Goal: Find specific page/section: Find specific page/section

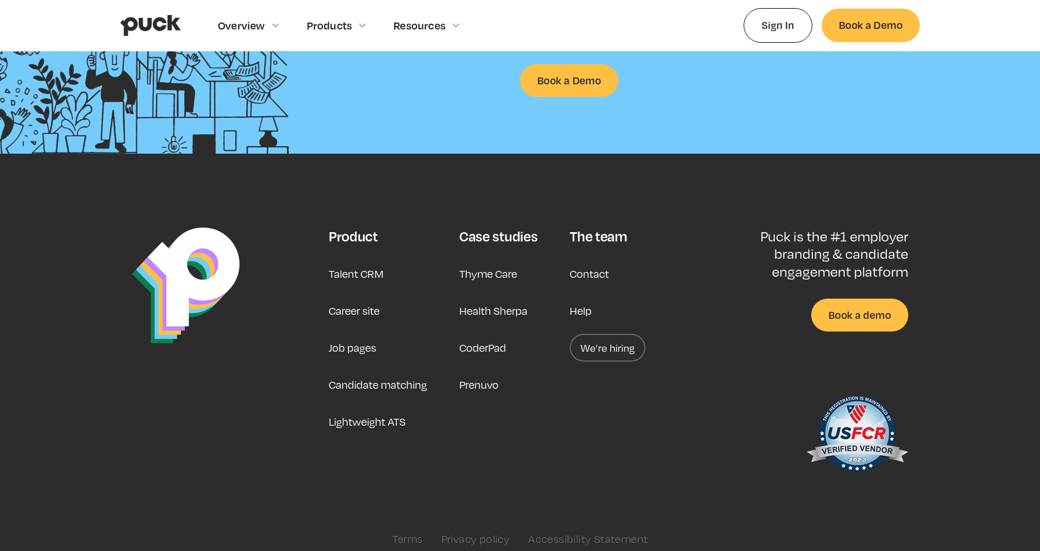
scroll to position [2984, 0]
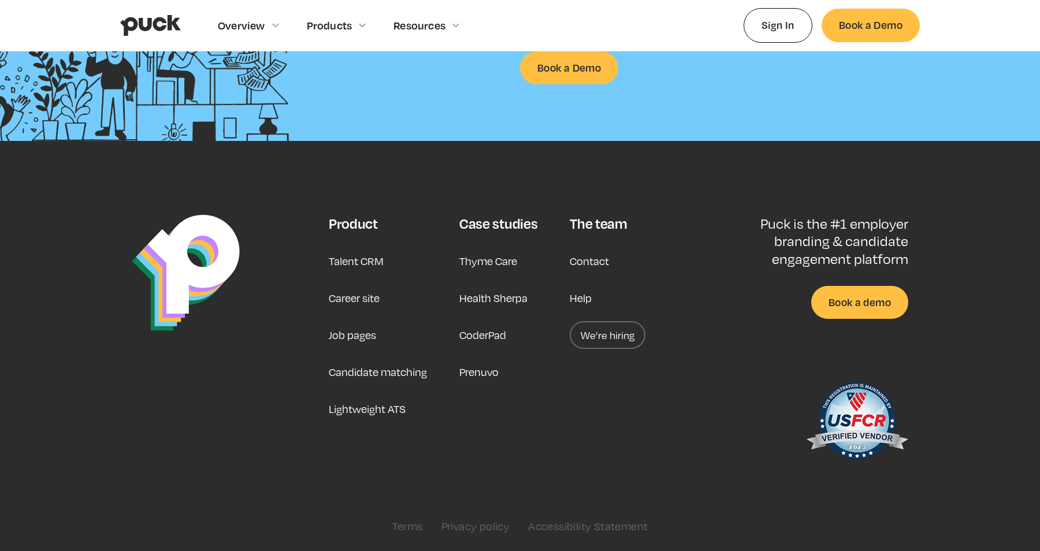
click at [344, 297] on link "Career site" at bounding box center [354, 298] width 51 height 28
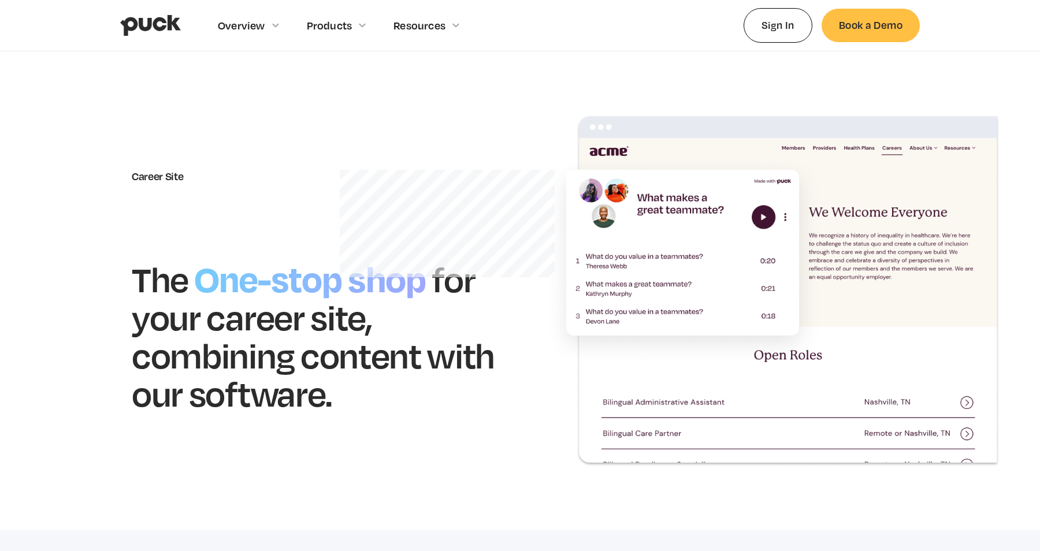
click at [331, 284] on h1 "One-stop shop" at bounding box center [309, 277] width 243 height 50
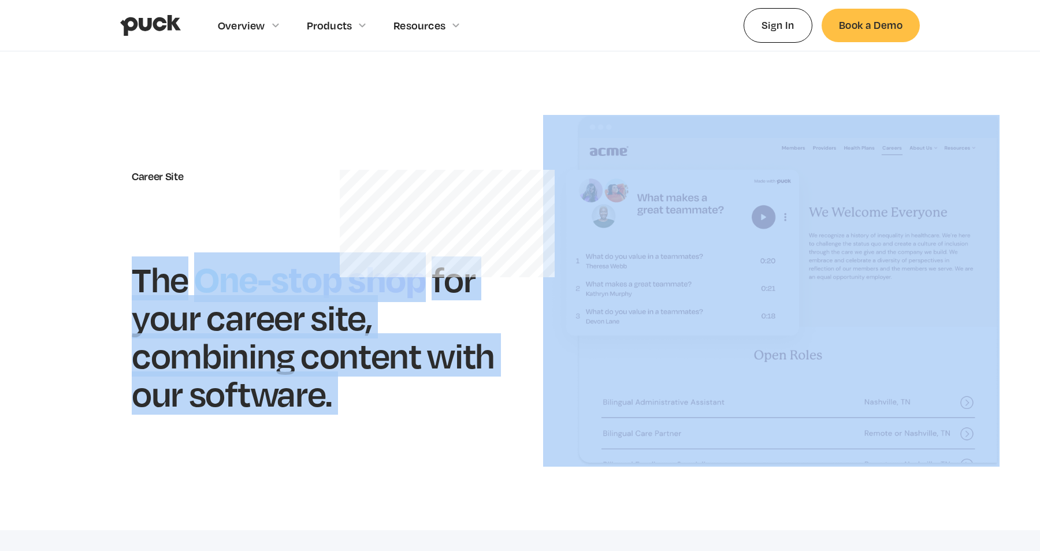
click at [331, 284] on h1 "One-stop shop" at bounding box center [309, 277] width 243 height 50
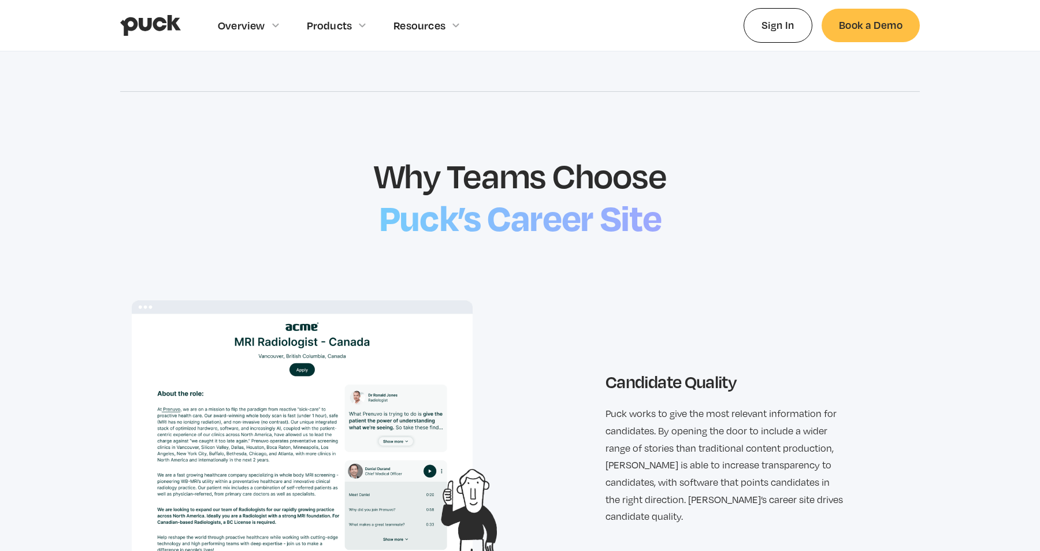
scroll to position [1217, 0]
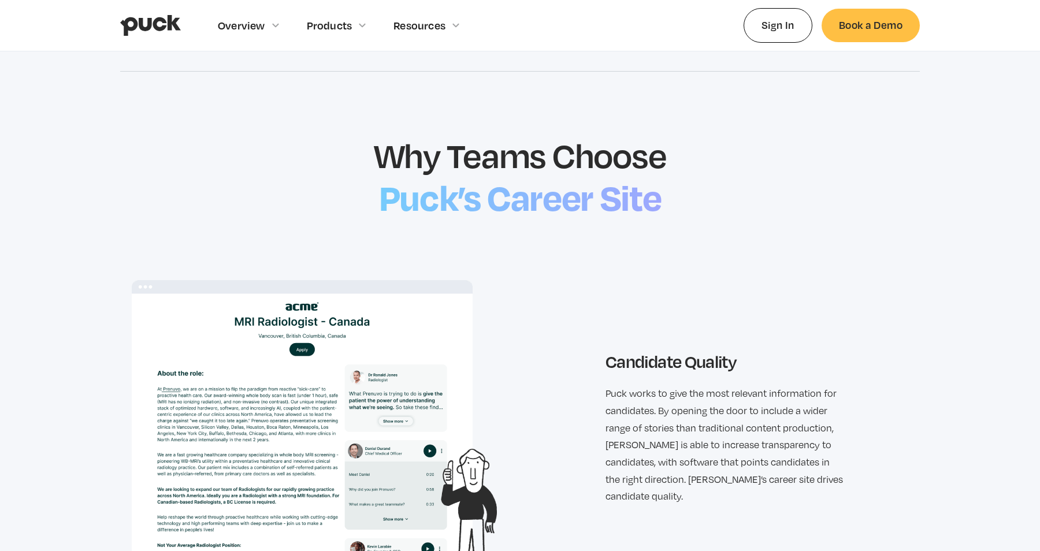
click at [457, 197] on h2 "Puck’s Career Site" at bounding box center [520, 196] width 294 height 50
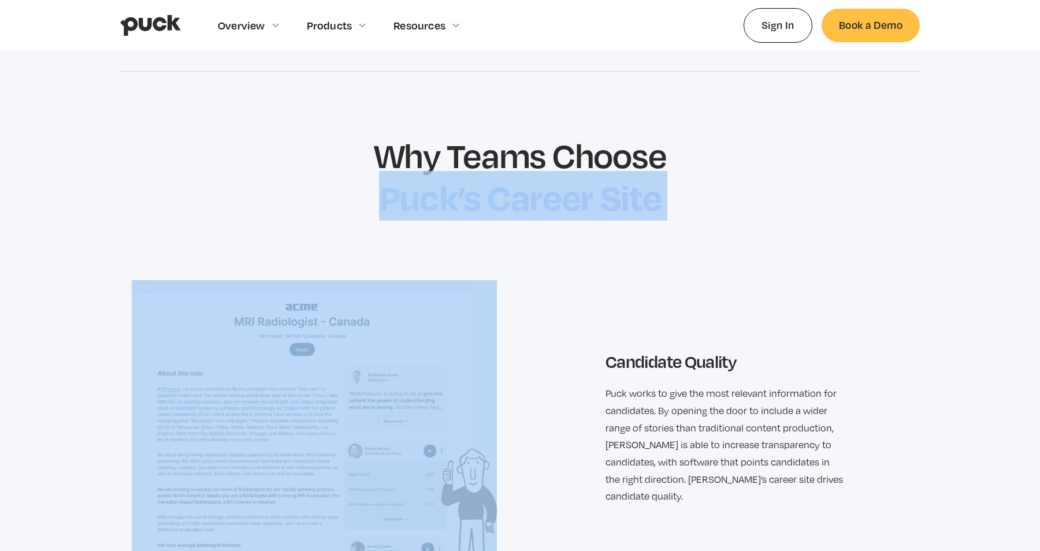
click at [457, 197] on h2 "Puck’s Career Site" at bounding box center [520, 196] width 294 height 50
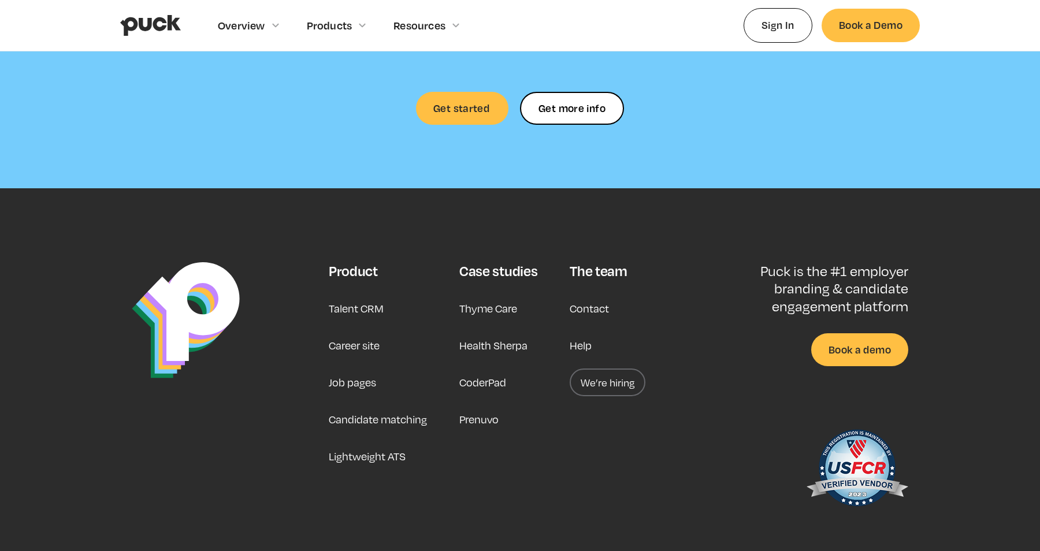
scroll to position [3422, 0]
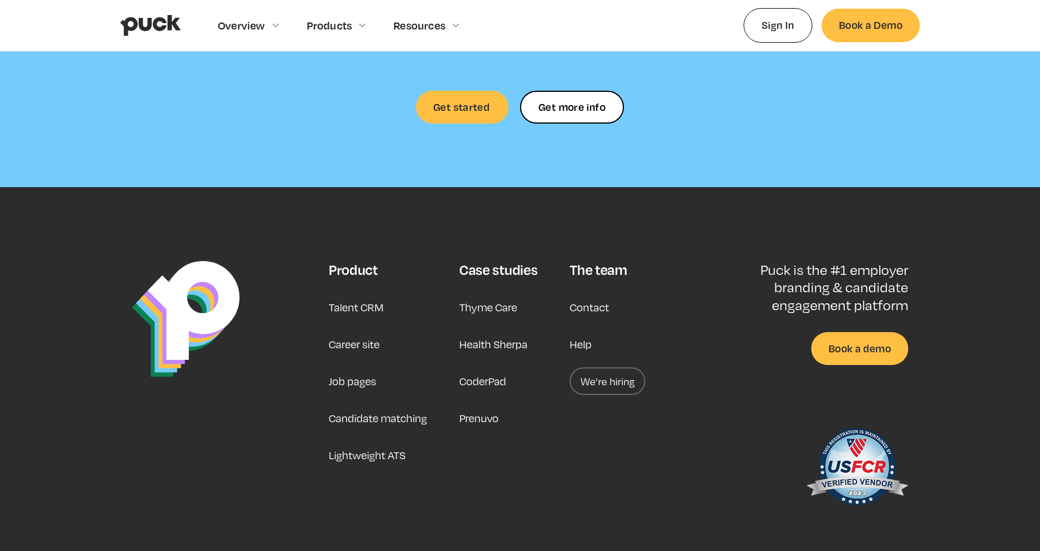
click at [363, 367] on link "Job pages" at bounding box center [352, 381] width 47 height 28
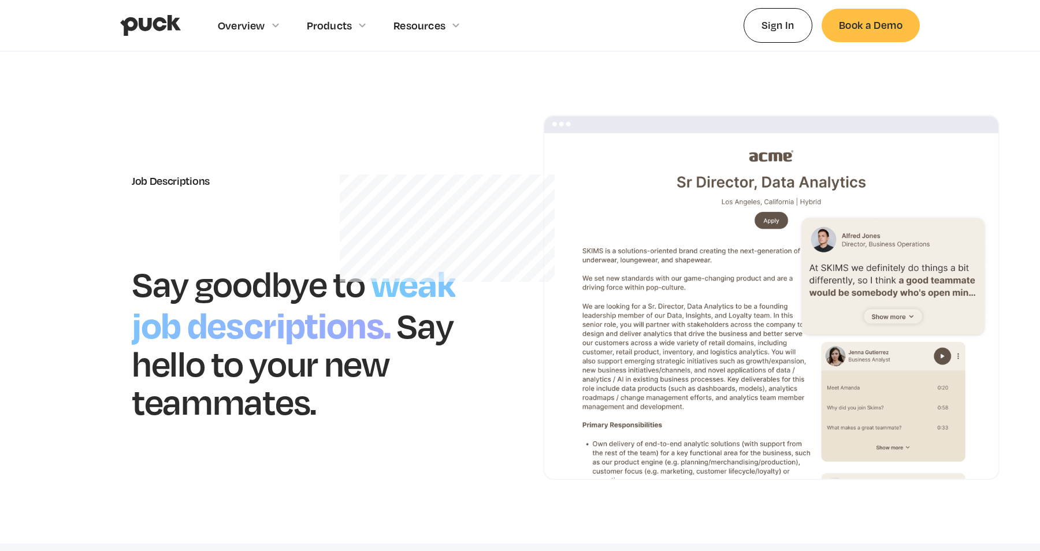
click at [136, 14] on link "home" at bounding box center [150, 25] width 61 height 51
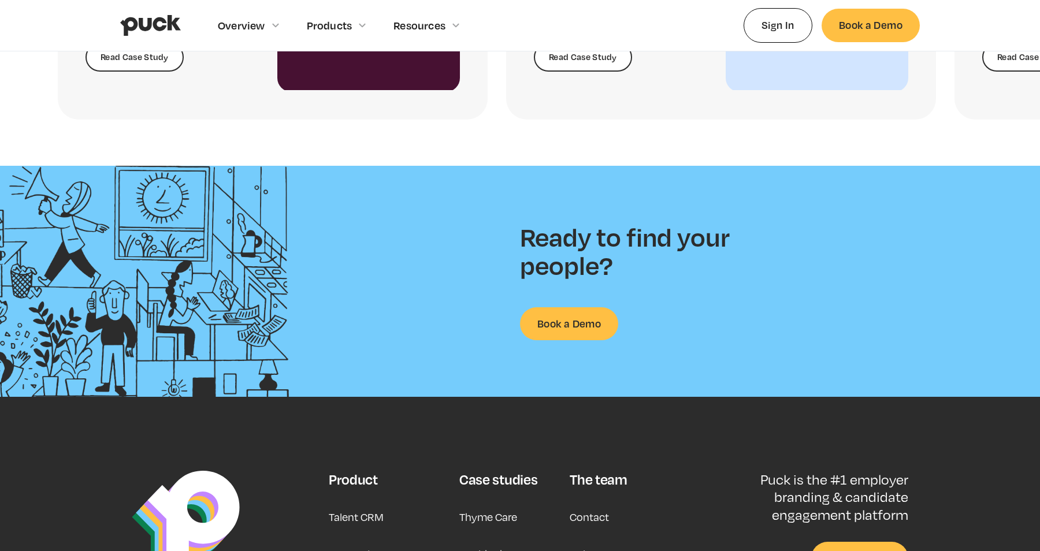
scroll to position [2984, 0]
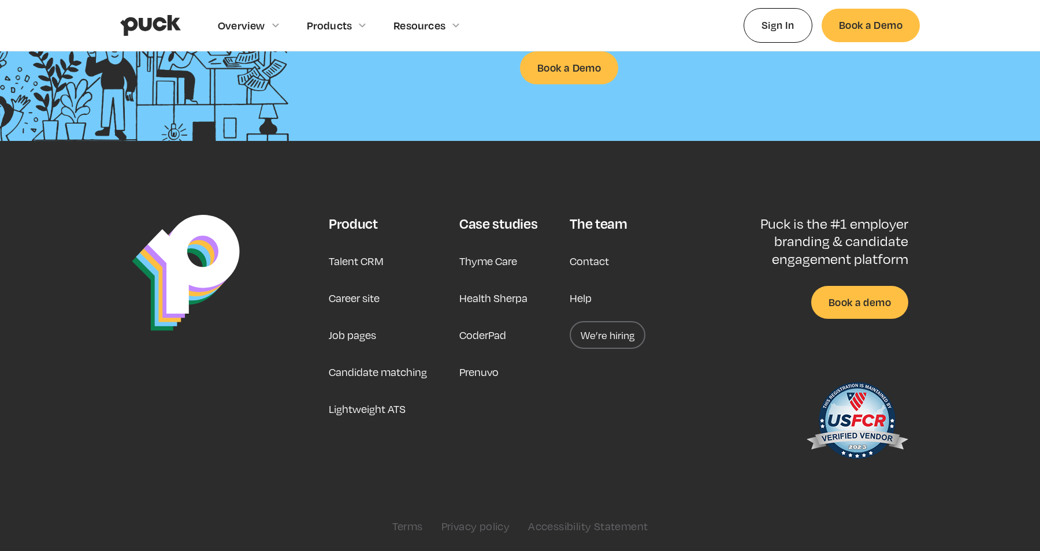
click at [614, 336] on link "We’re hiring" at bounding box center [608, 335] width 76 height 28
